Goal: Transaction & Acquisition: Purchase product/service

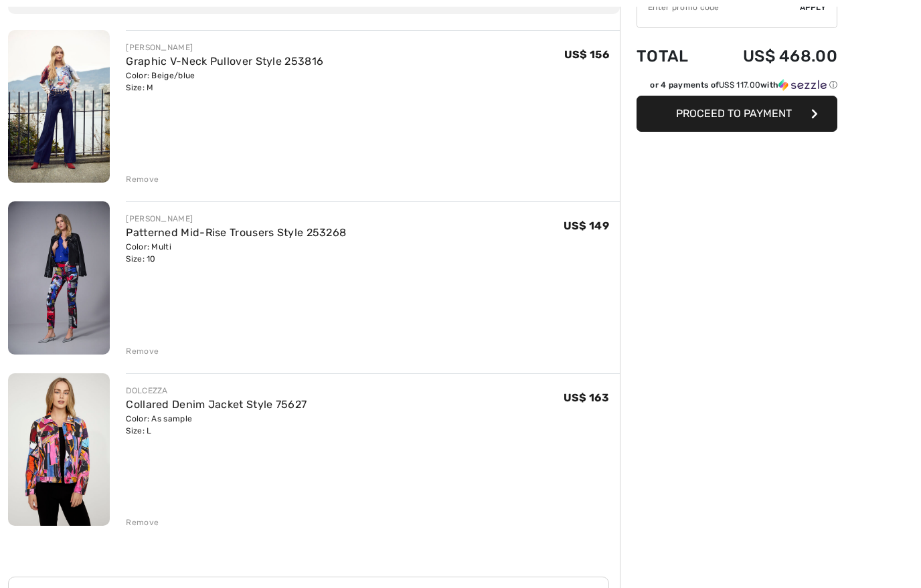
click at [54, 452] on img at bounding box center [59, 449] width 102 height 153
click at [58, 450] on img at bounding box center [59, 449] width 102 height 153
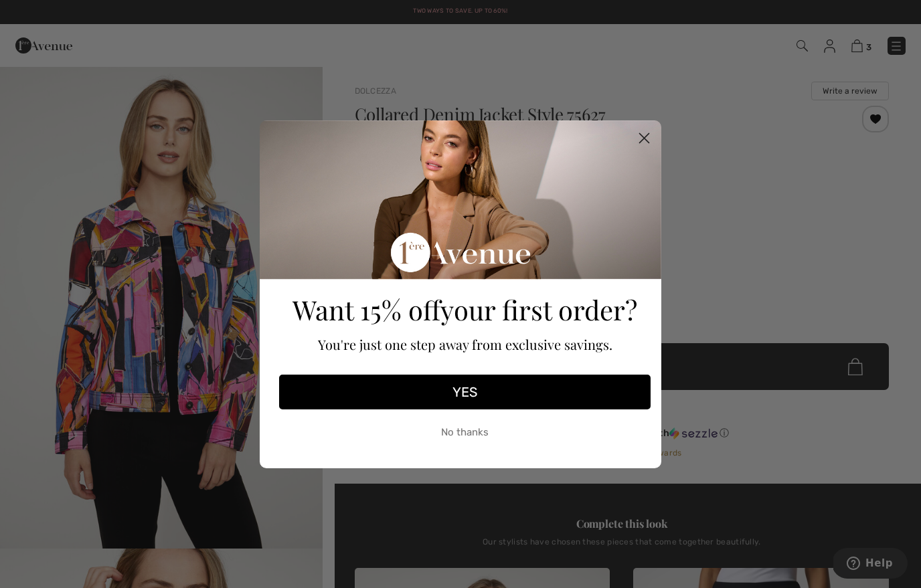
click at [648, 145] on circle "Close dialog" at bounding box center [644, 137] width 22 height 22
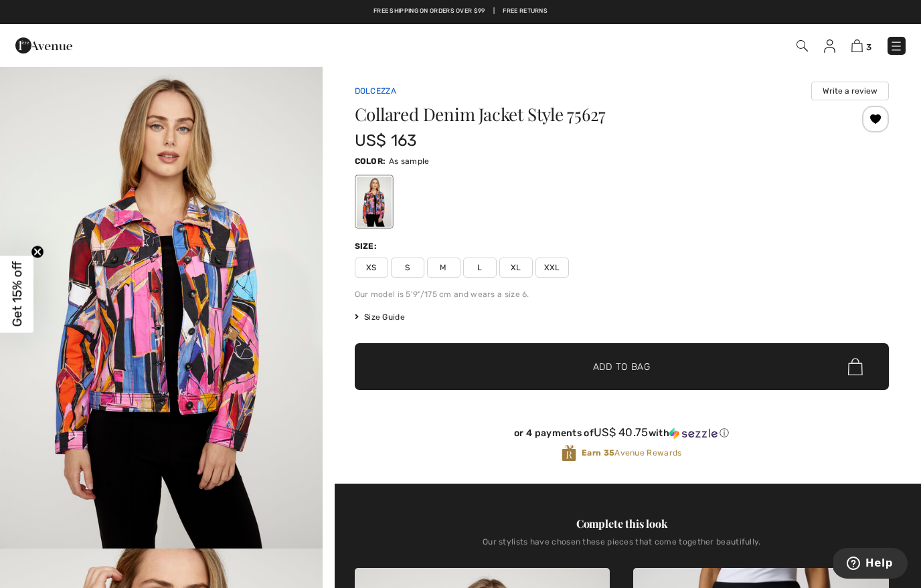
click at [388, 91] on link "Dolcezza" at bounding box center [375, 90] width 41 height 9
click at [379, 94] on link "Dolcezza" at bounding box center [375, 90] width 41 height 9
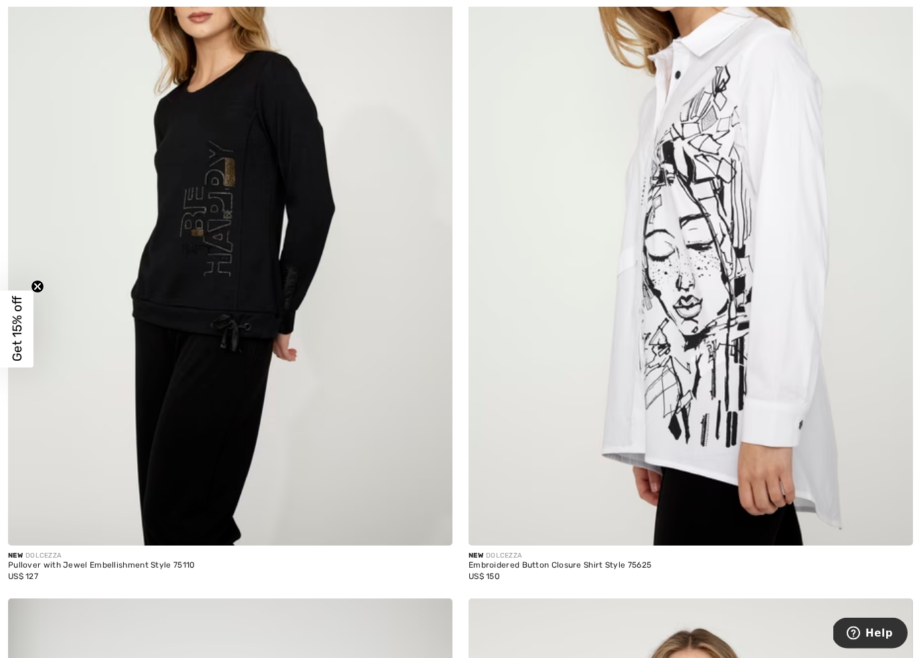
scroll to position [679, 0]
click at [264, 238] on img at bounding box center [230, 211] width 444 height 666
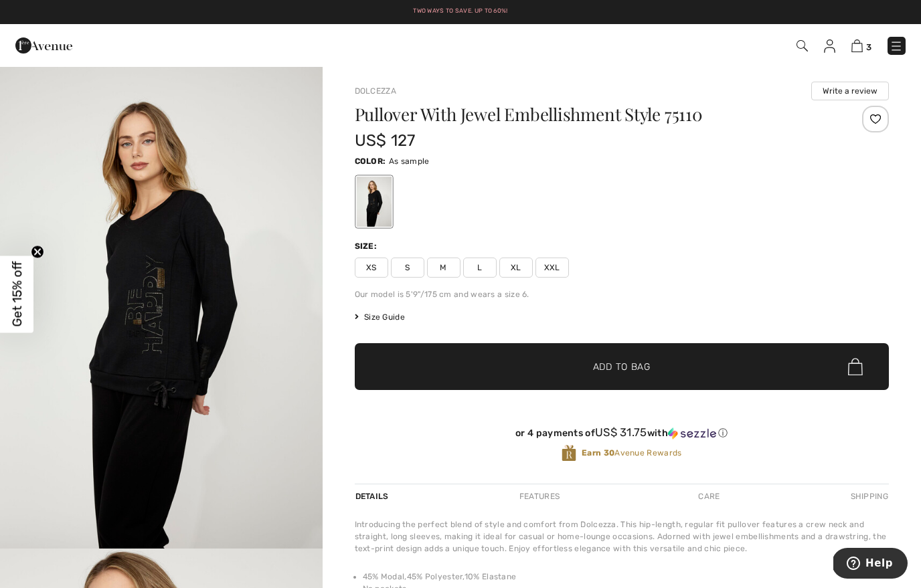
click at [173, 325] on img "1 / 4" at bounding box center [161, 307] width 323 height 483
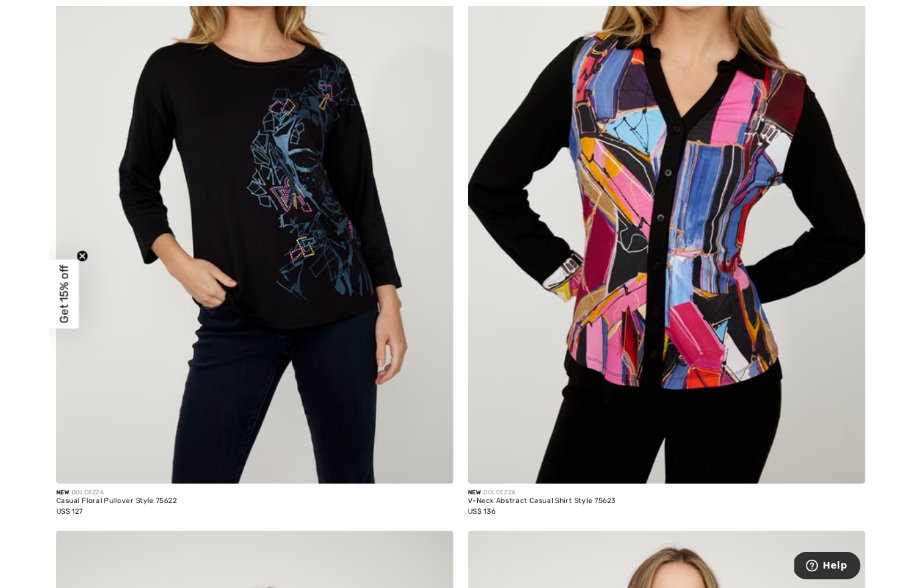
scroll to position [7295, 0]
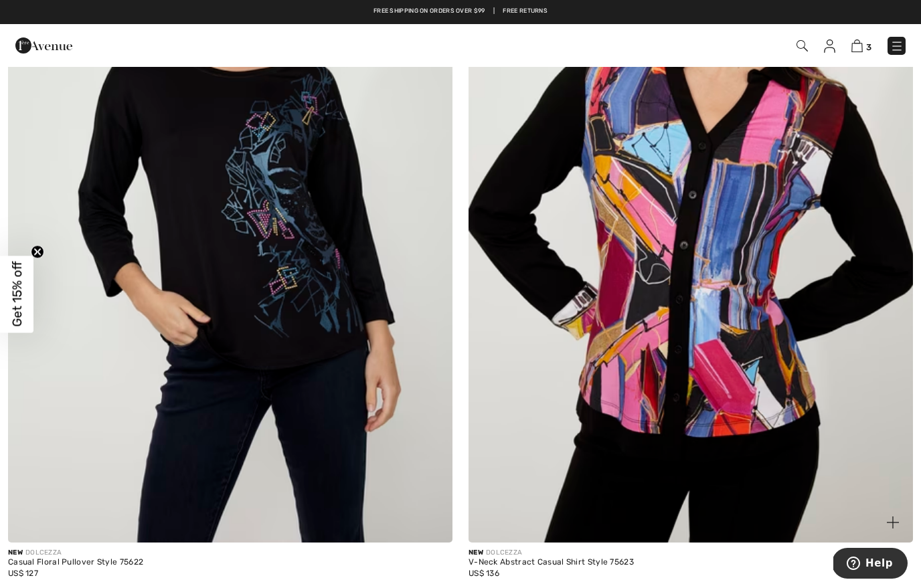
click at [761, 367] on img at bounding box center [690, 209] width 444 height 666
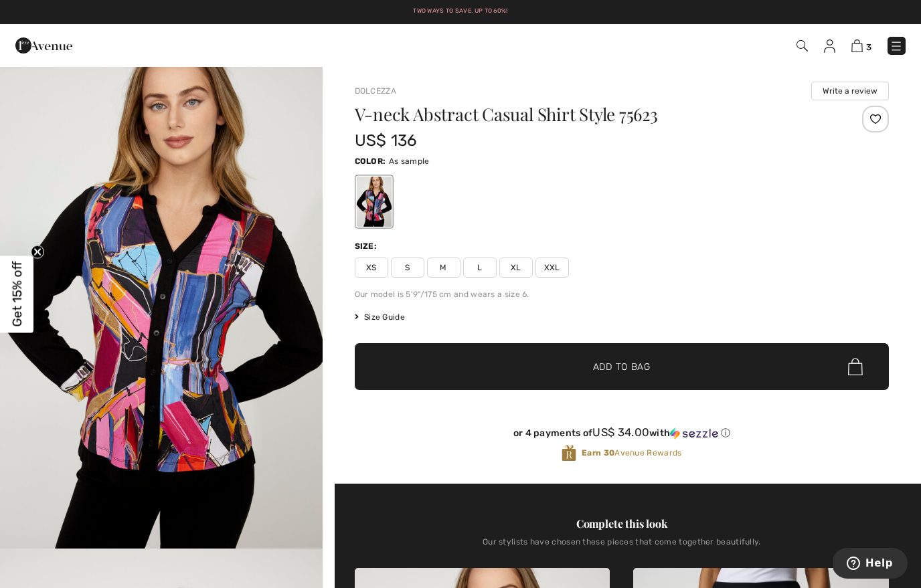
click at [483, 266] on span "L" at bounding box center [479, 268] width 33 height 20
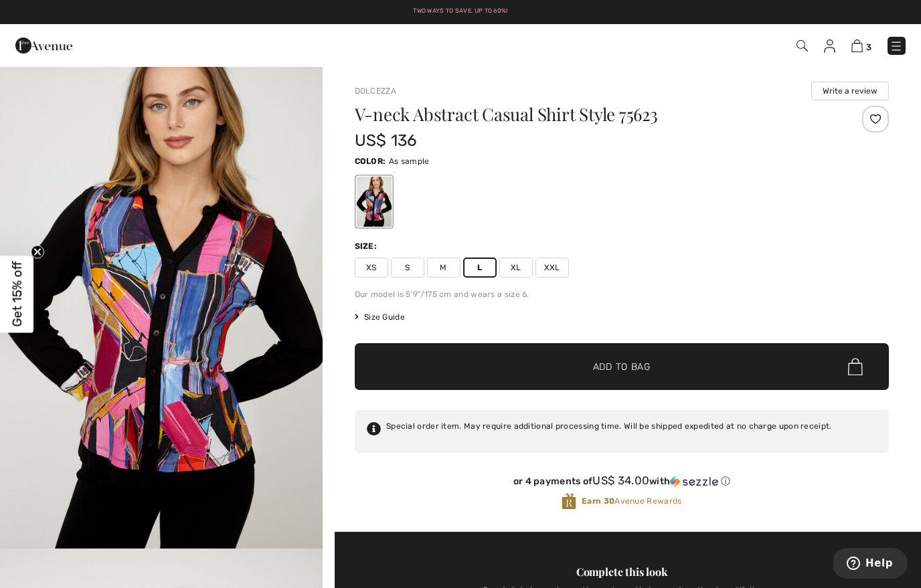
click at [628, 371] on span "Add to Bag" at bounding box center [622, 367] width 58 height 14
